Goal: Task Accomplishment & Management: Complete application form

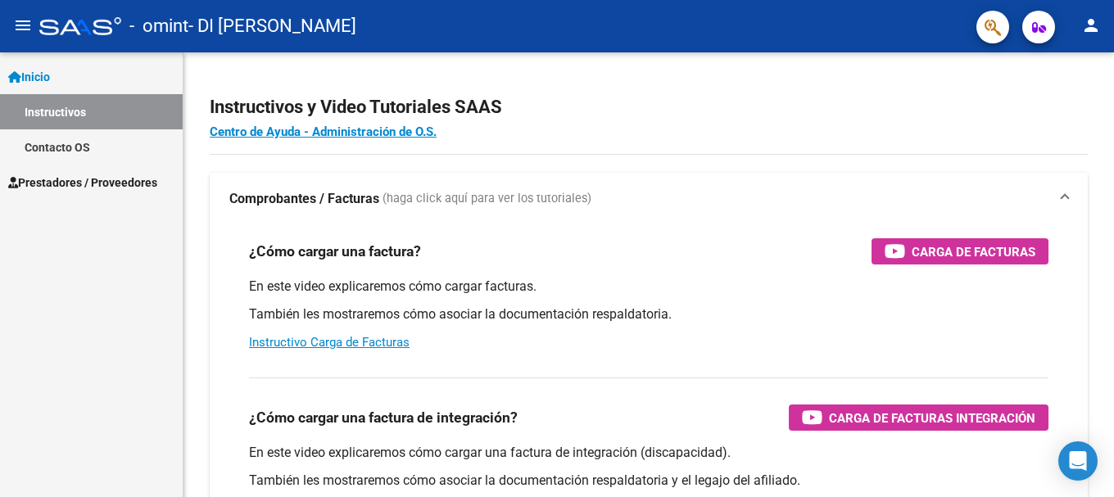
click at [112, 177] on span "Prestadores / Proveedores" at bounding box center [82, 183] width 149 height 18
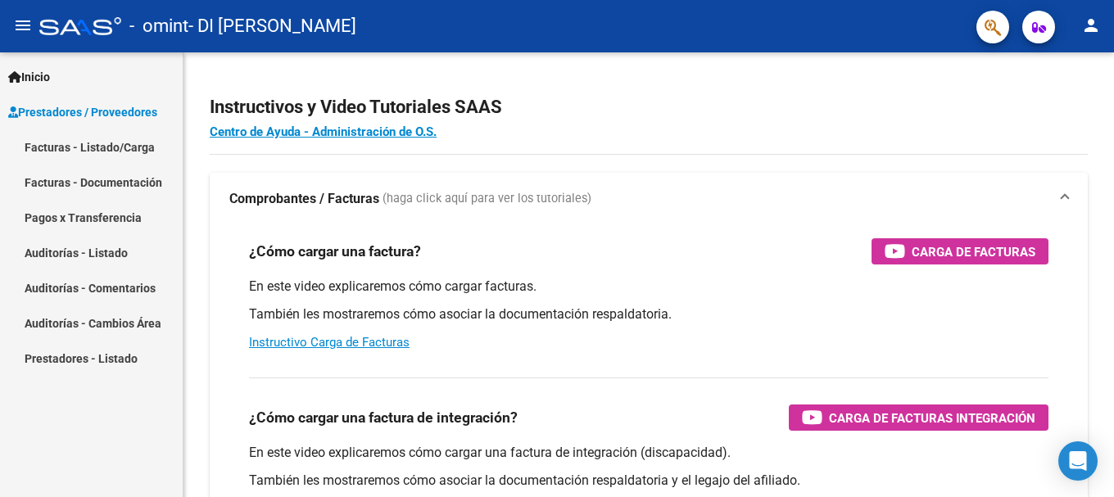
click at [115, 148] on link "Facturas - Listado/Carga" at bounding box center [91, 146] width 183 height 35
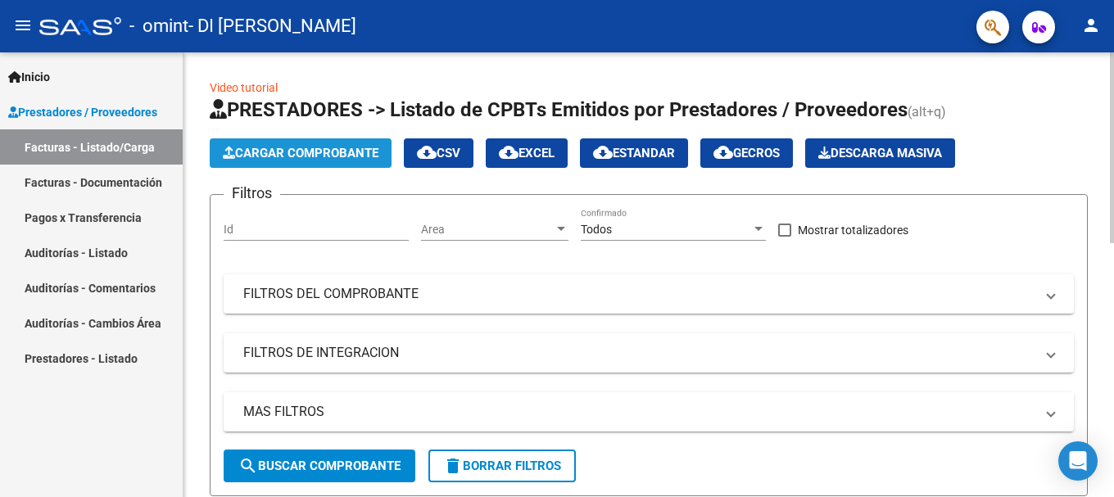
click at [327, 148] on span "Cargar Comprobante" at bounding box center [301, 153] width 156 height 15
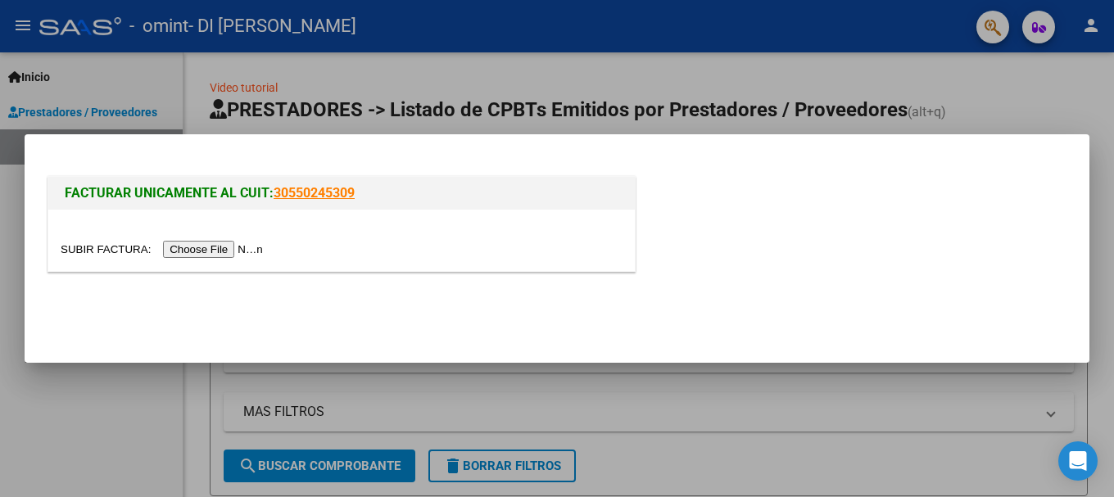
click at [233, 248] on input "file" at bounding box center [164, 249] width 207 height 17
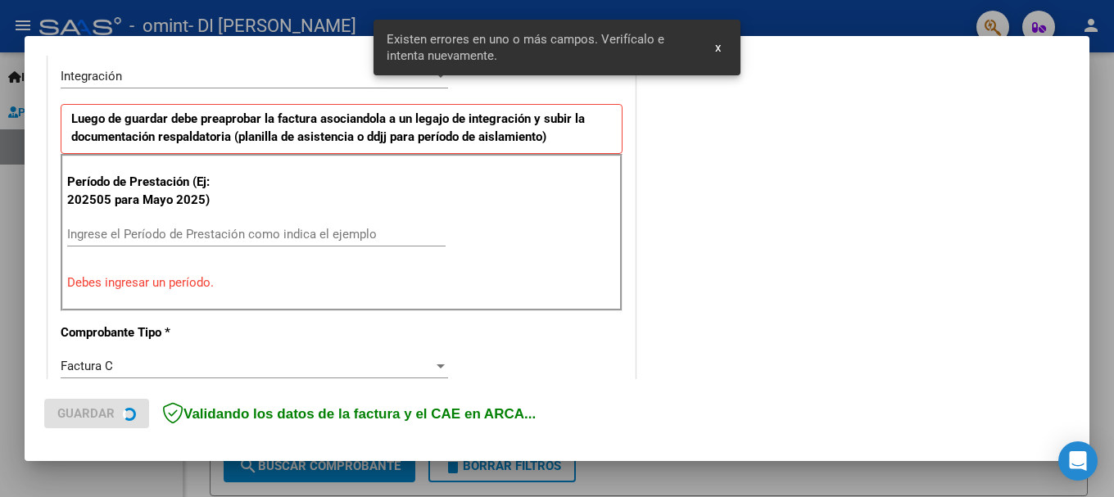
scroll to position [409, 0]
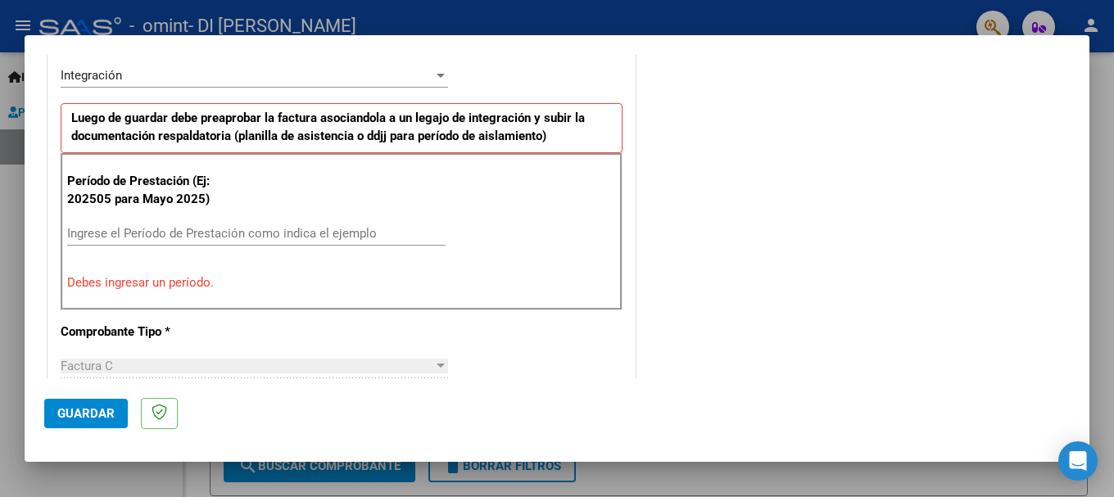
click at [924, 230] on div "COMENTARIOS Comentarios del Prestador / Gerenciador:" at bounding box center [854, 397] width 431 height 1466
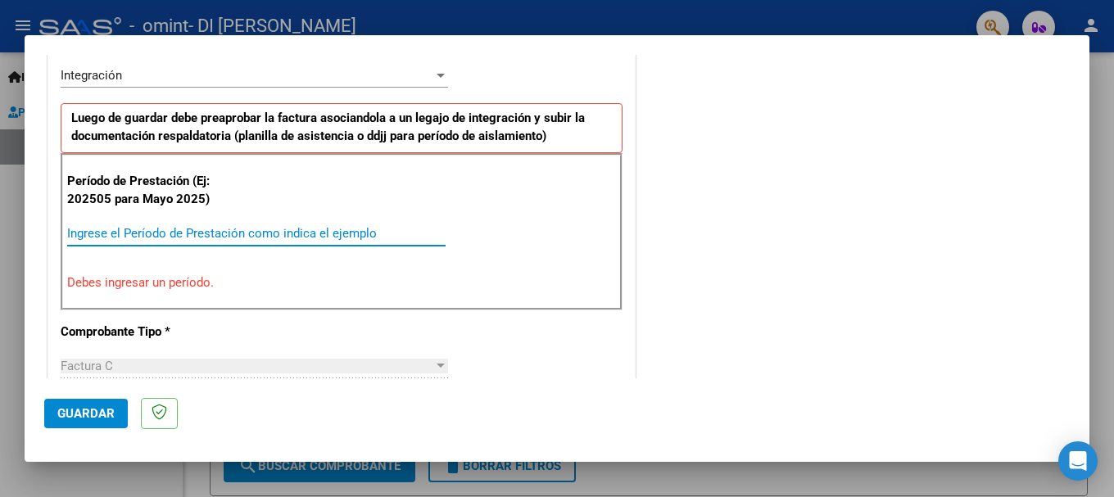
click at [214, 228] on input "Ingrese el Período de Prestación como indica el ejemplo" at bounding box center [256, 233] width 378 height 15
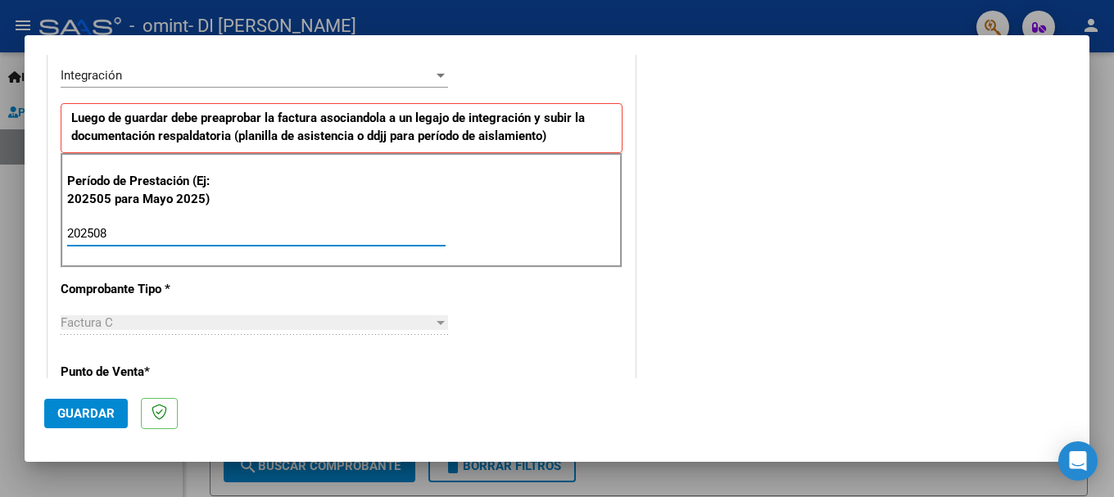
type input "202508"
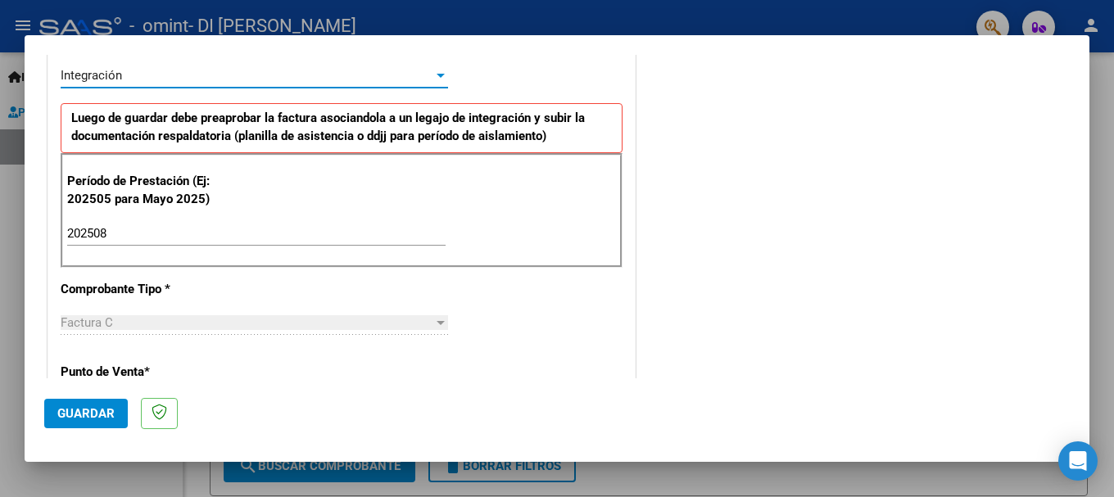
click at [437, 75] on div at bounding box center [441, 76] width 8 height 4
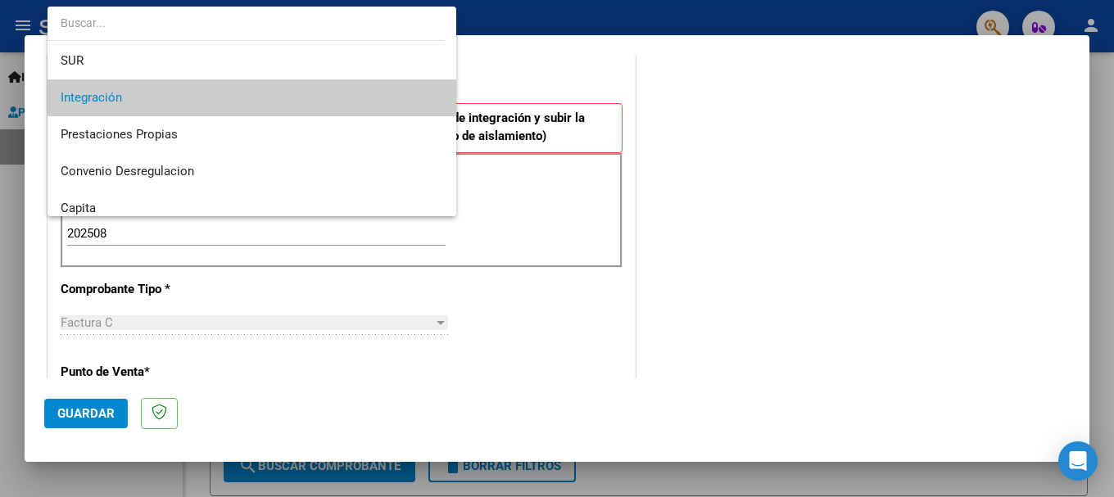
scroll to position [65, 0]
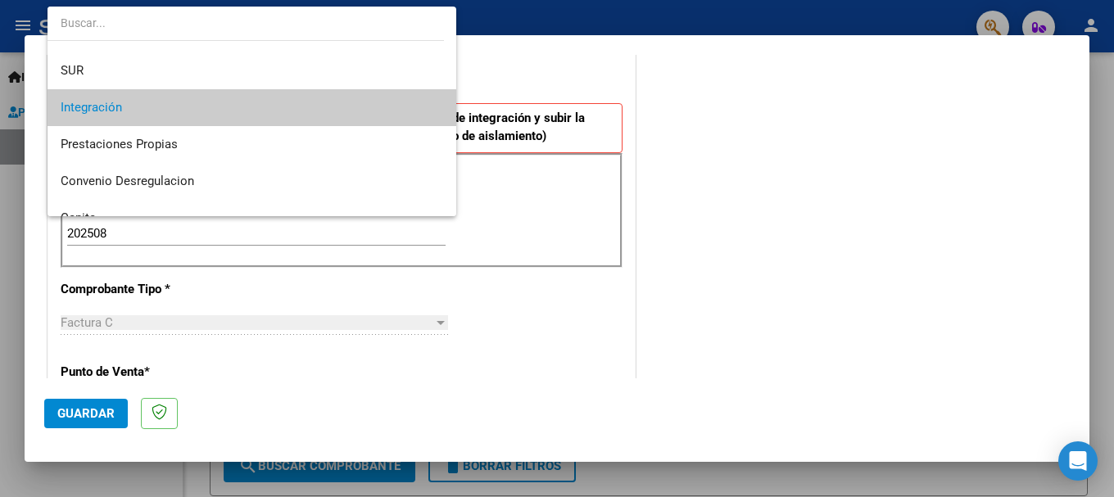
click at [255, 110] on span "Integración" at bounding box center [252, 107] width 383 height 37
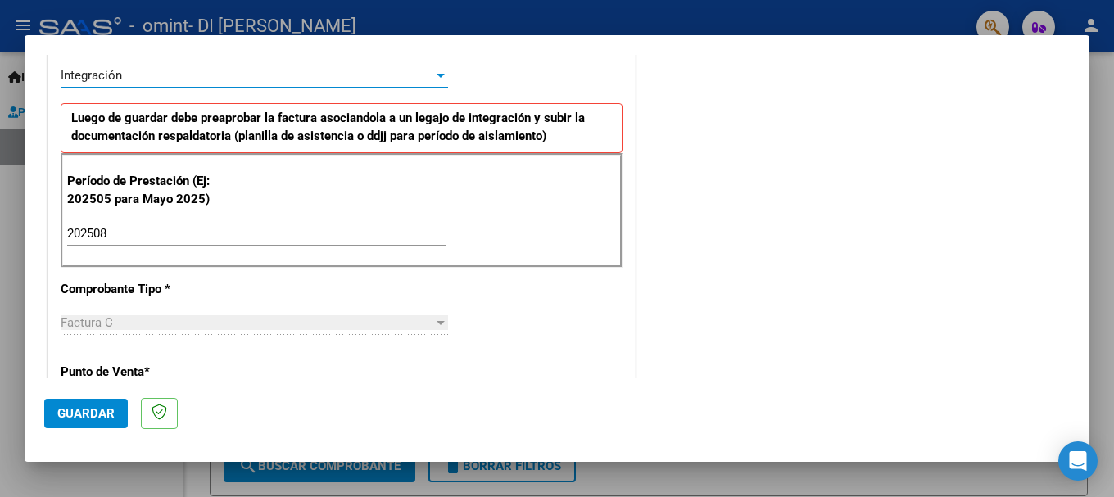
click at [94, 411] on span "Guardar" at bounding box center [85, 413] width 57 height 15
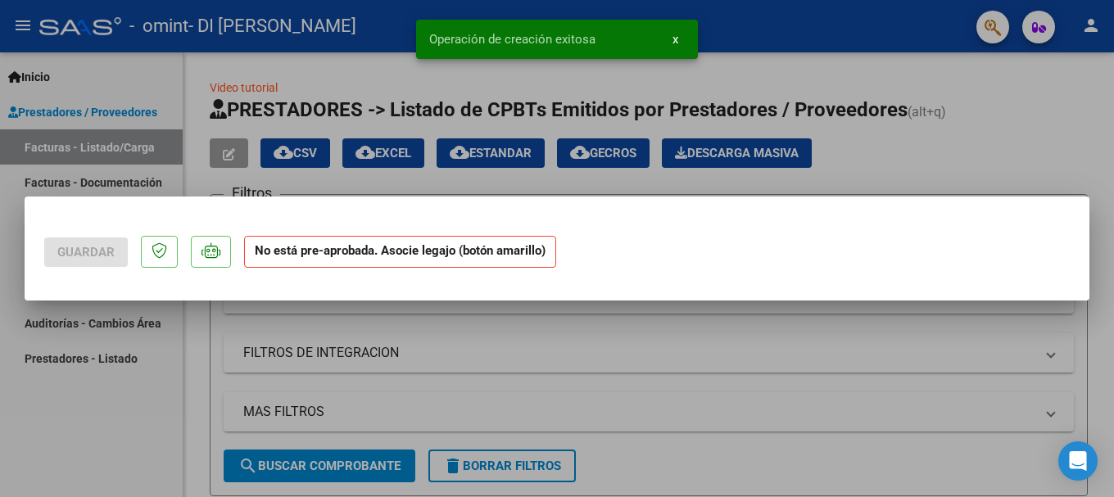
scroll to position [0, 0]
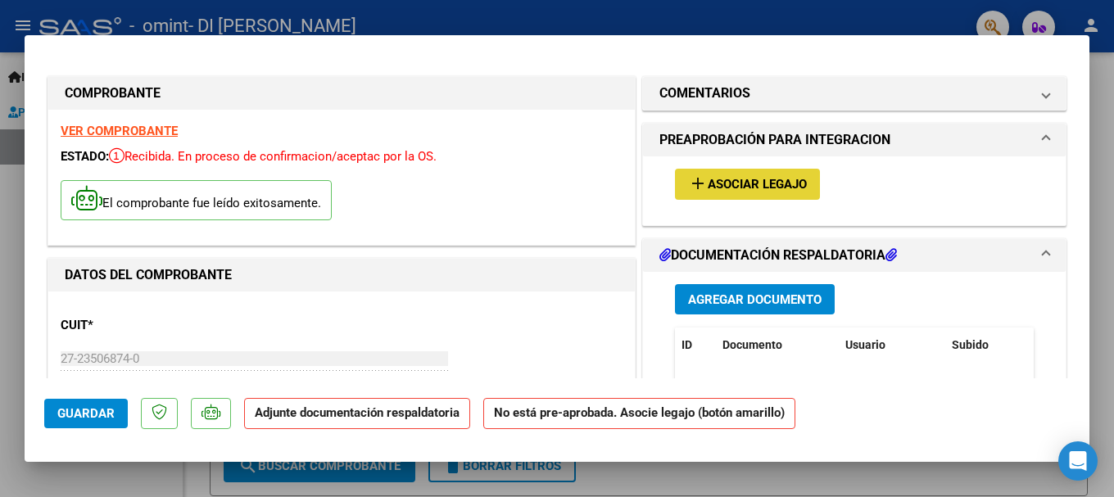
click at [737, 183] on span "Asociar Legajo" at bounding box center [757, 185] width 99 height 15
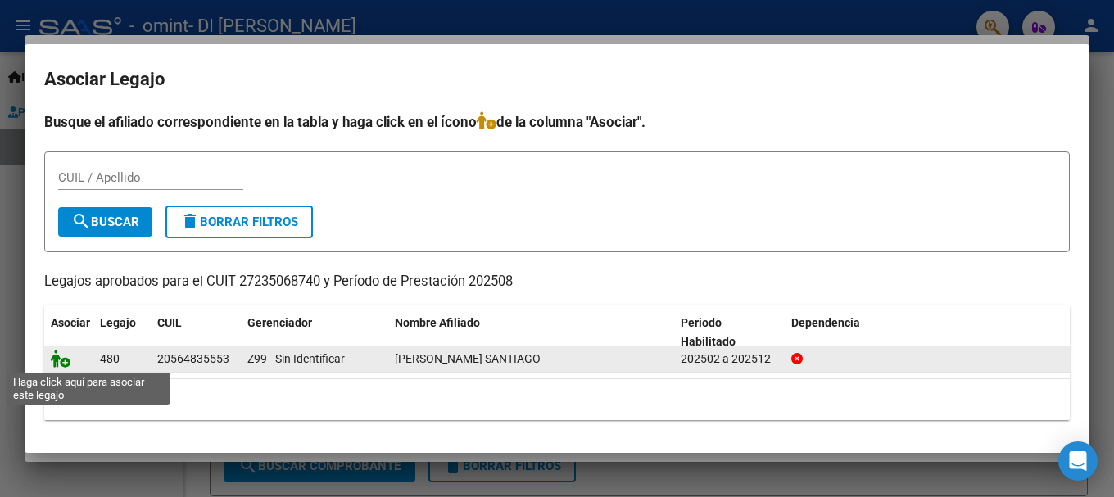
click at [66, 361] on icon at bounding box center [61, 359] width 20 height 18
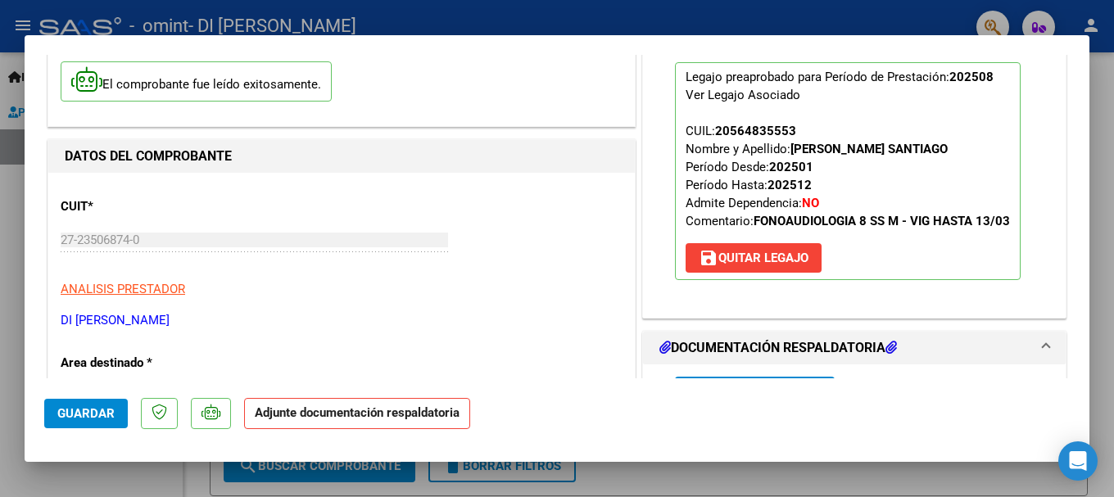
scroll to position [164, 0]
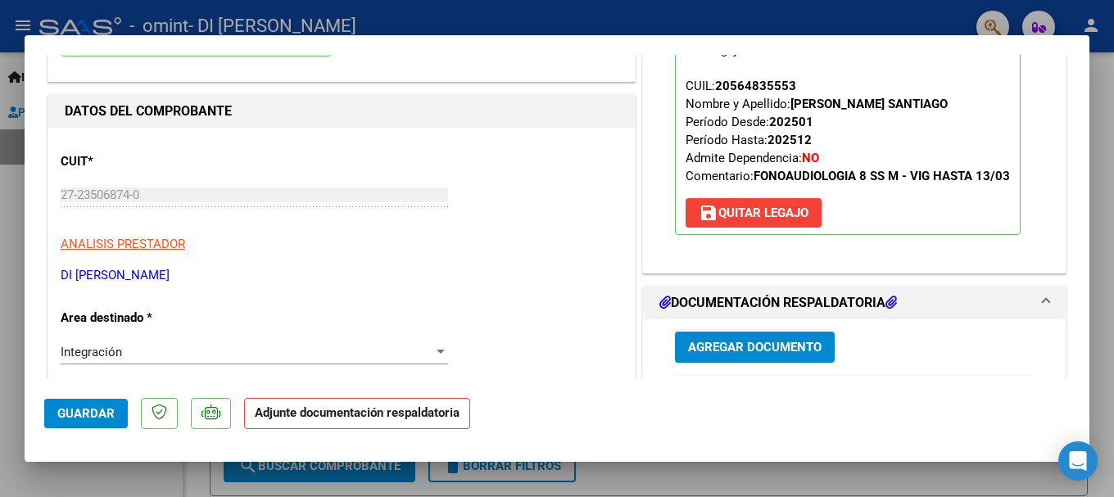
click at [758, 349] on span "Agregar Documento" at bounding box center [755, 348] width 134 height 15
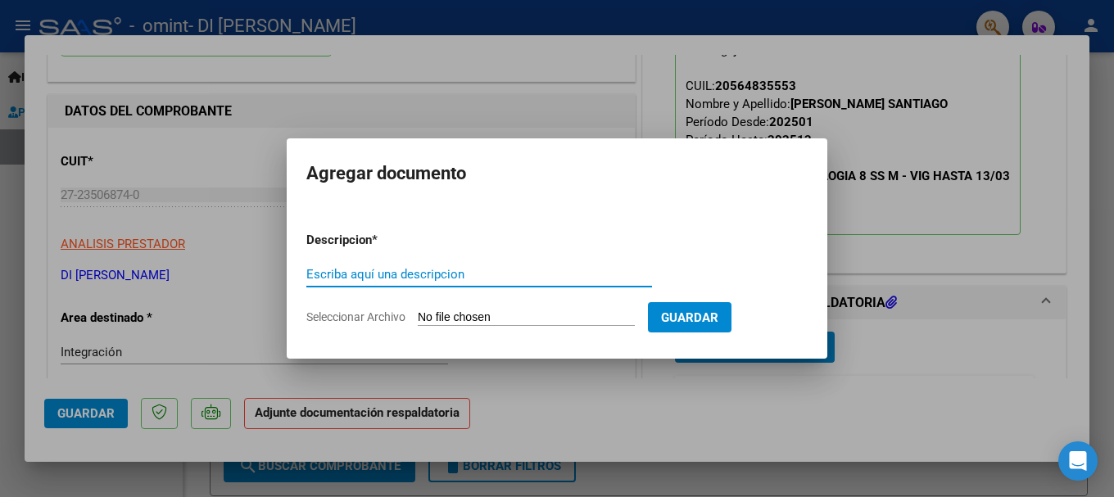
click at [401, 274] on input "Escriba aquí una descripcion" at bounding box center [479, 274] width 346 height 15
click at [395, 318] on span "Seleccionar Archivo" at bounding box center [355, 316] width 99 height 13
click at [418, 318] on input "Seleccionar Archivo" at bounding box center [526, 318] width 217 height 16
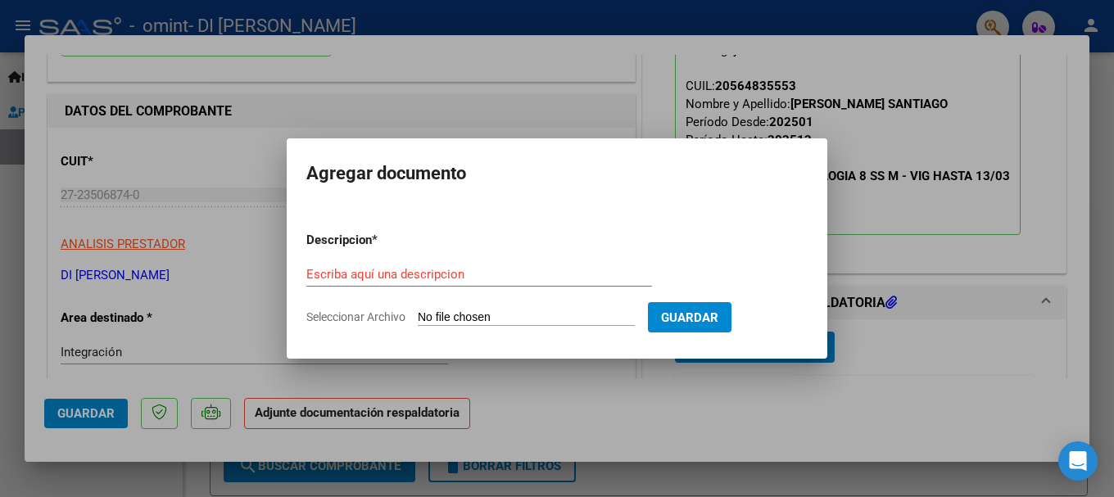
type input "C:\fakepath\macedaagosto.pdf"
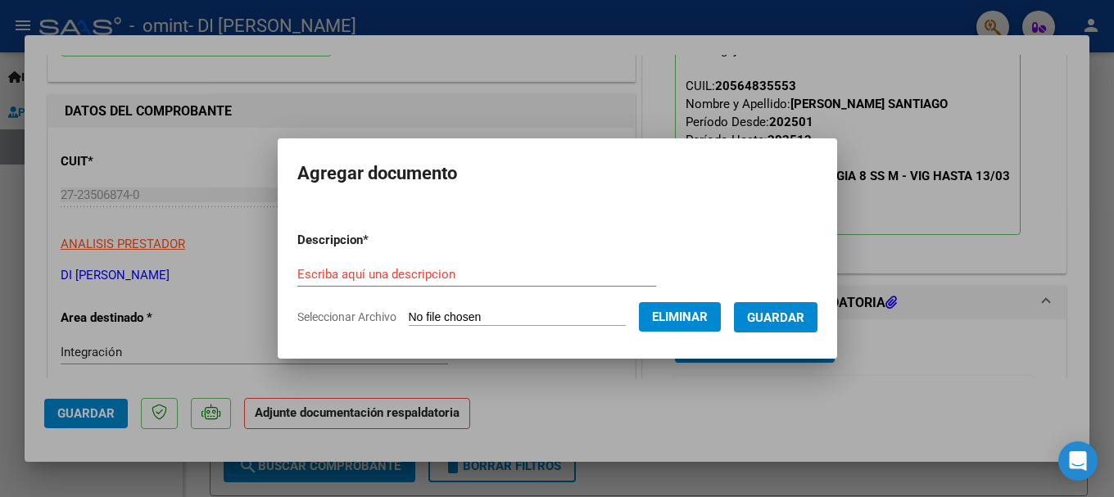
click at [794, 319] on span "Guardar" at bounding box center [775, 317] width 57 height 15
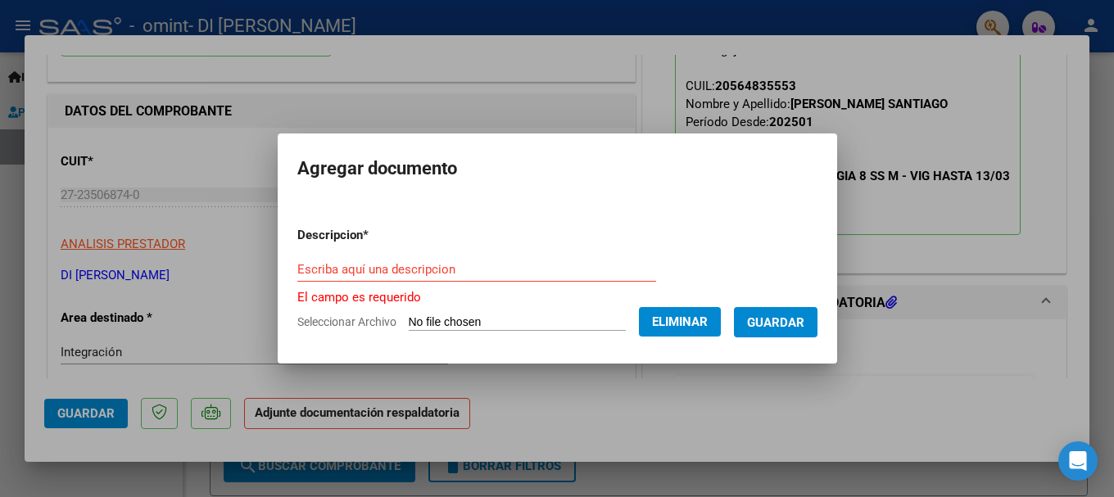
click at [391, 271] on input "Escriba aquí una descripcion" at bounding box center [476, 269] width 359 height 15
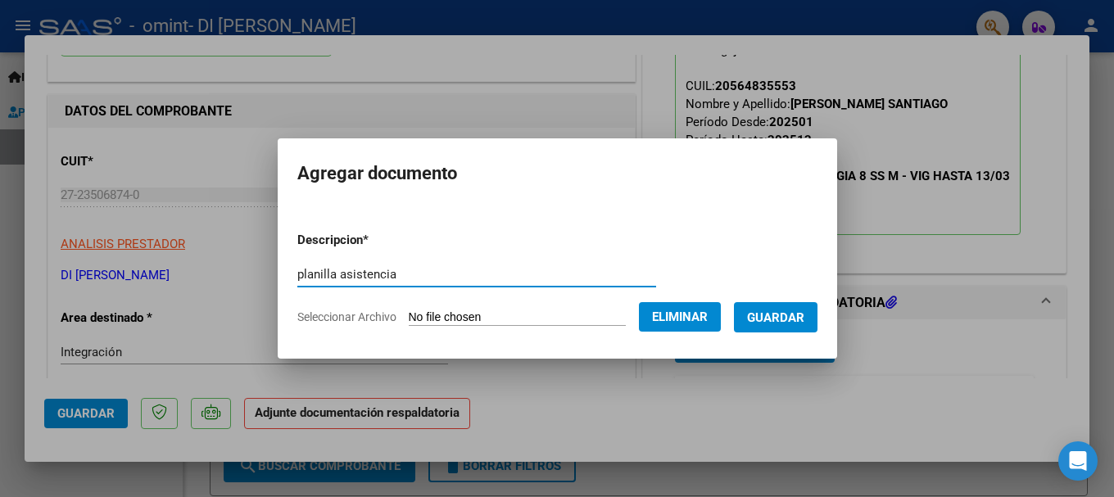
type input "planilla asistencia"
click at [798, 317] on span "Guardar" at bounding box center [775, 317] width 57 height 15
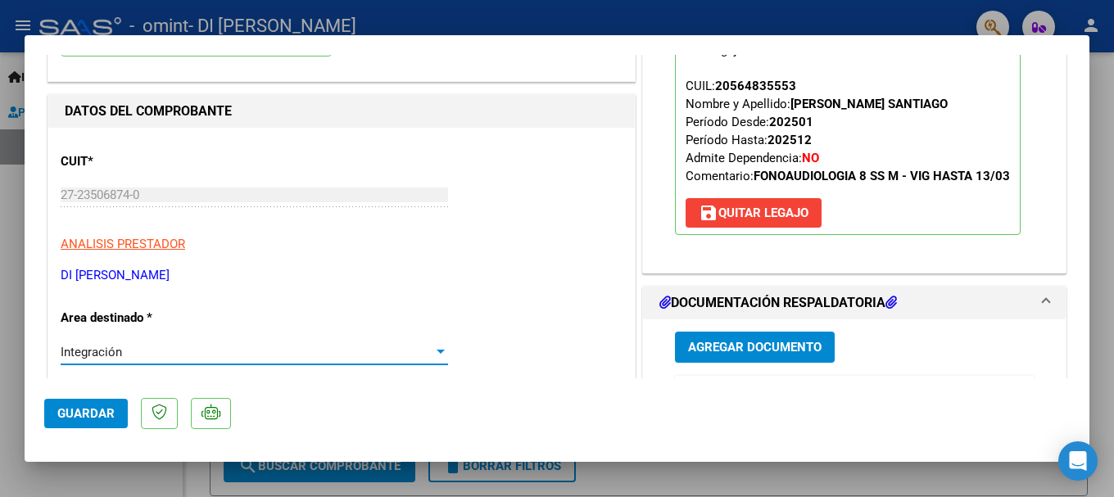
click at [437, 351] on div at bounding box center [441, 352] width 8 height 4
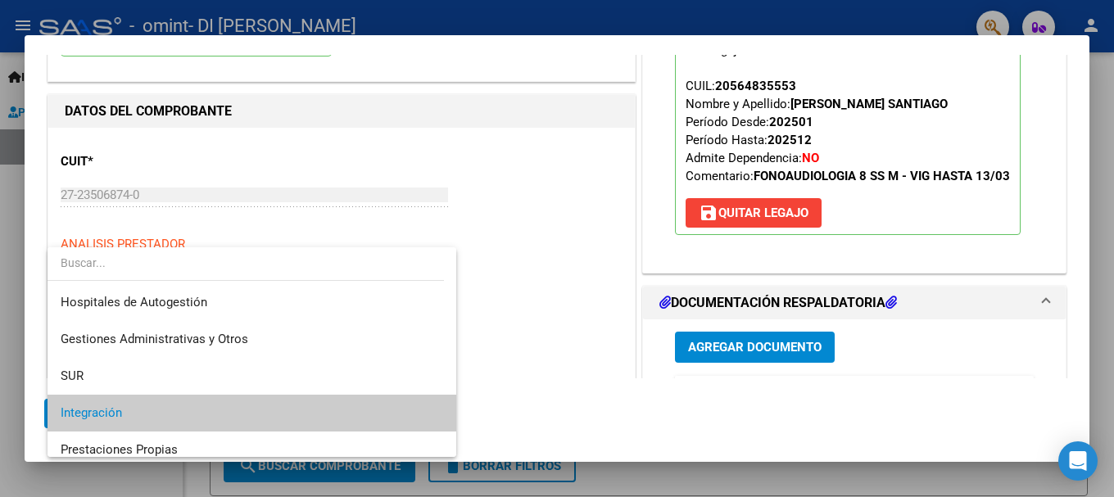
scroll to position [61, 0]
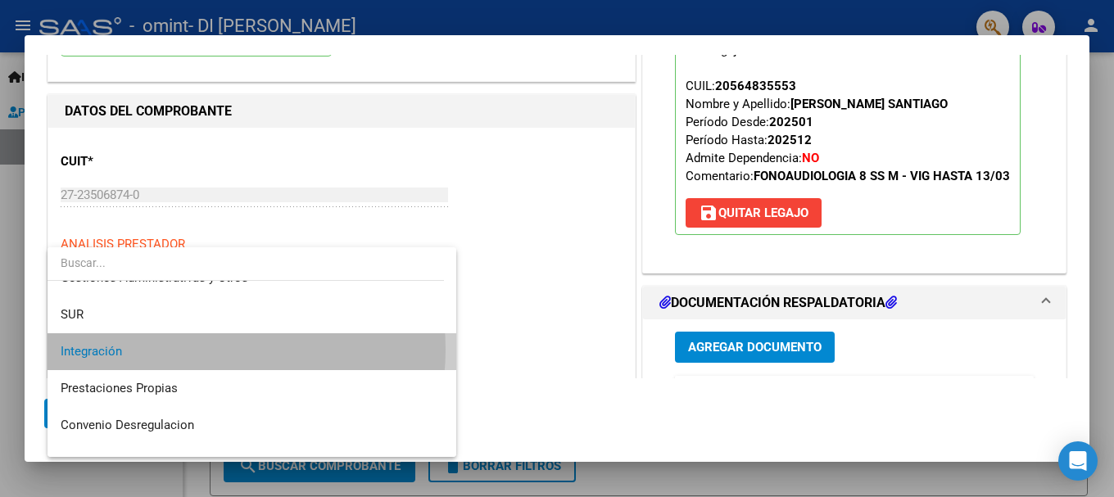
click at [190, 347] on span "Integración" at bounding box center [252, 351] width 383 height 37
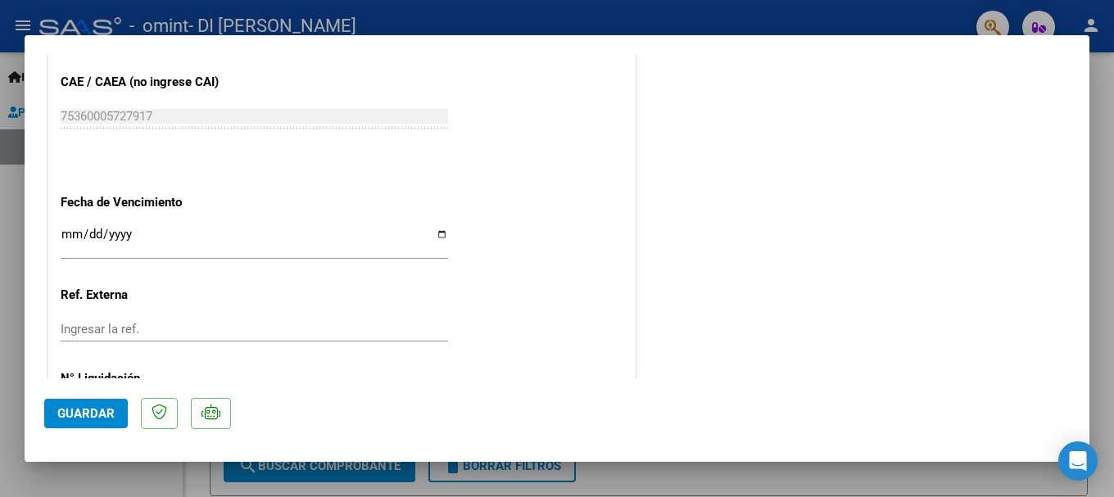
scroll to position [1143, 0]
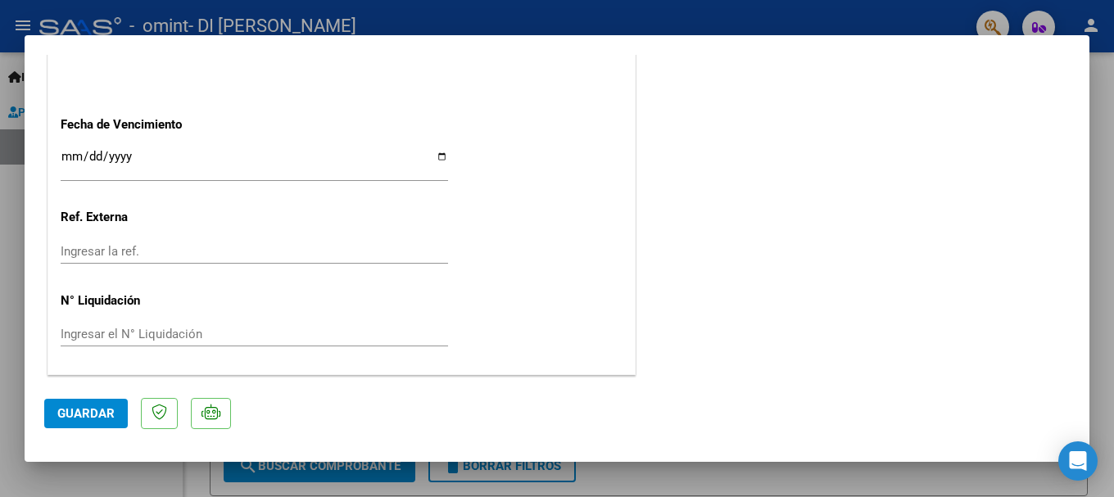
click at [99, 410] on span "Guardar" at bounding box center [85, 413] width 57 height 15
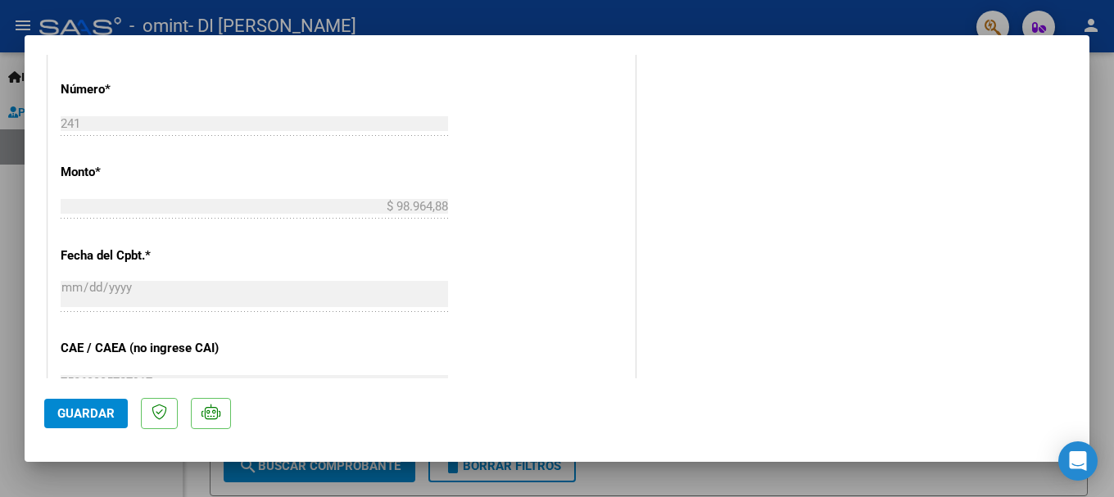
scroll to position [733, 0]
